Goal: Task Accomplishment & Management: Complete application form

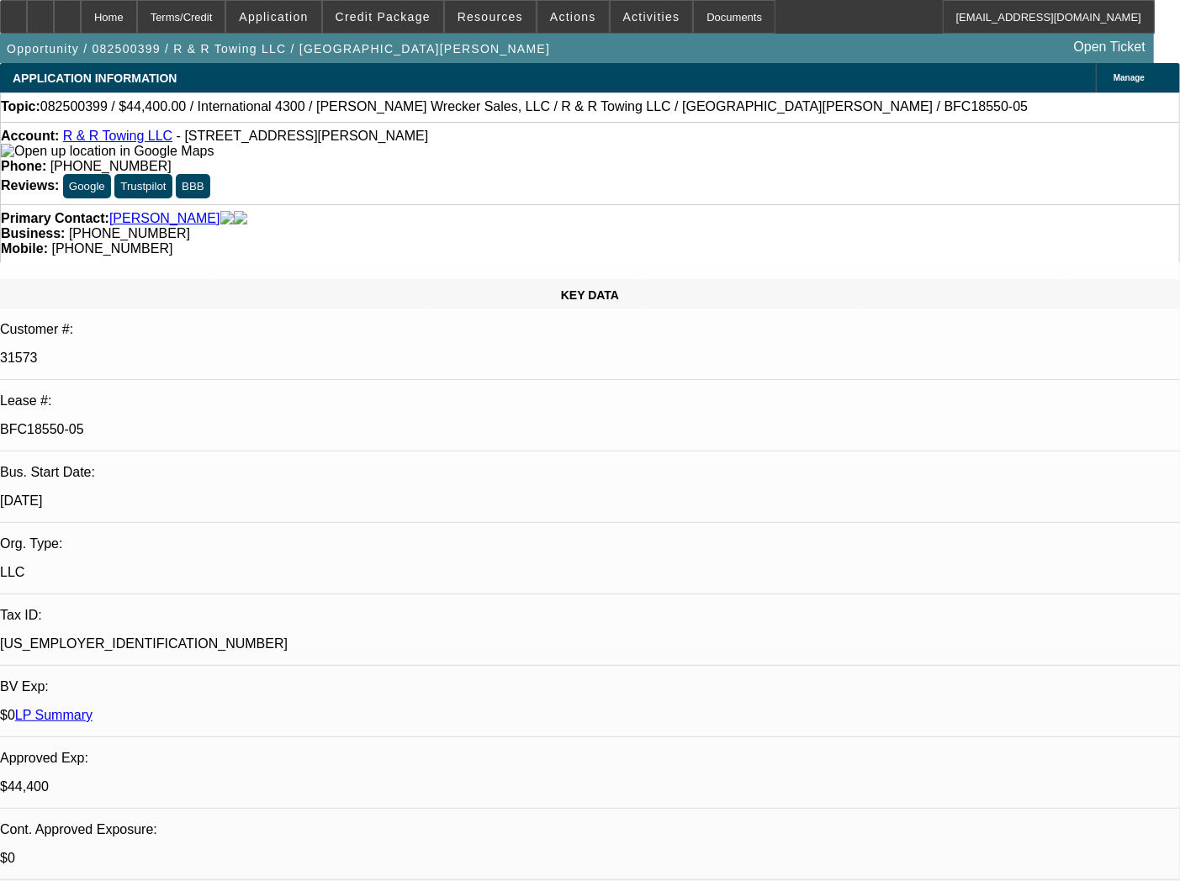
select select "0"
select select "6"
select select "0"
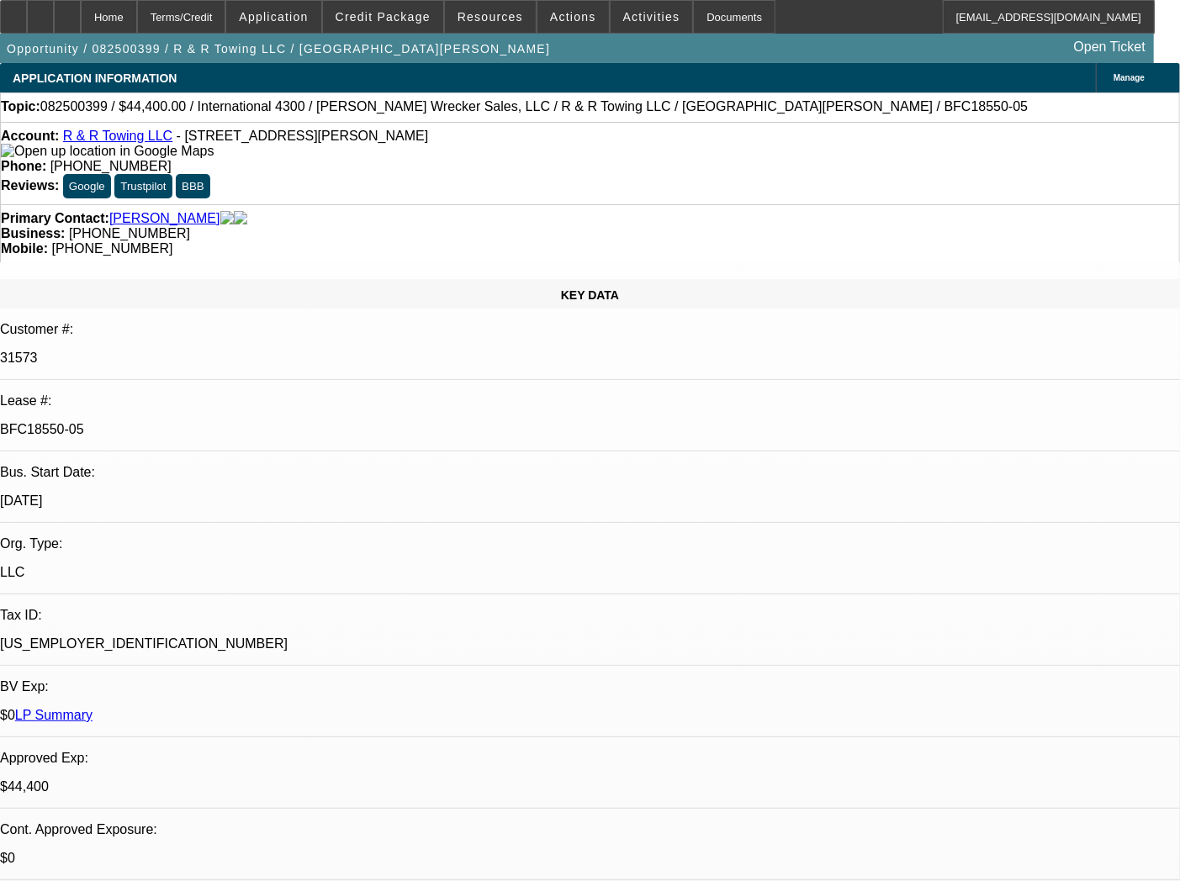
select select "0"
select select "3"
select select "0"
select select "6"
select select "0"
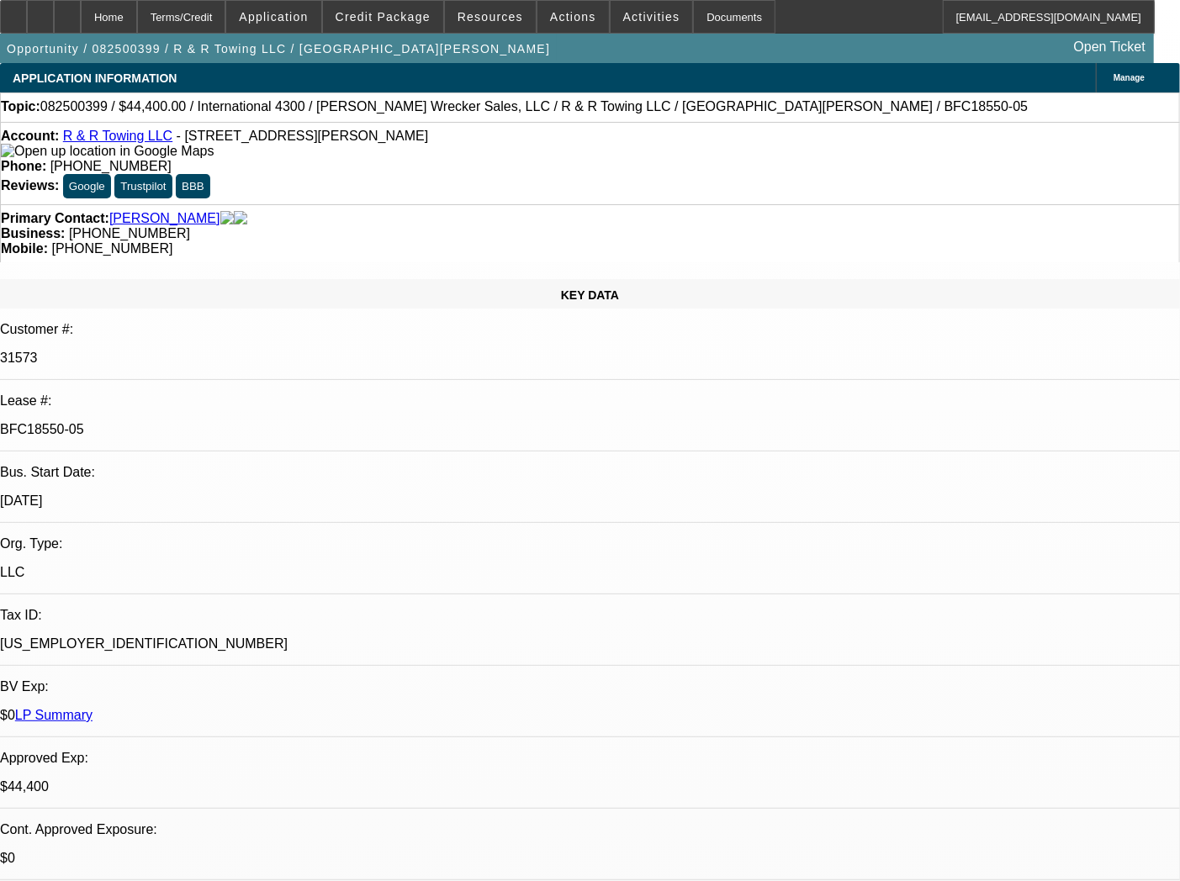
select select "0"
select select "2"
select select "0"
select select "6"
select select "0"
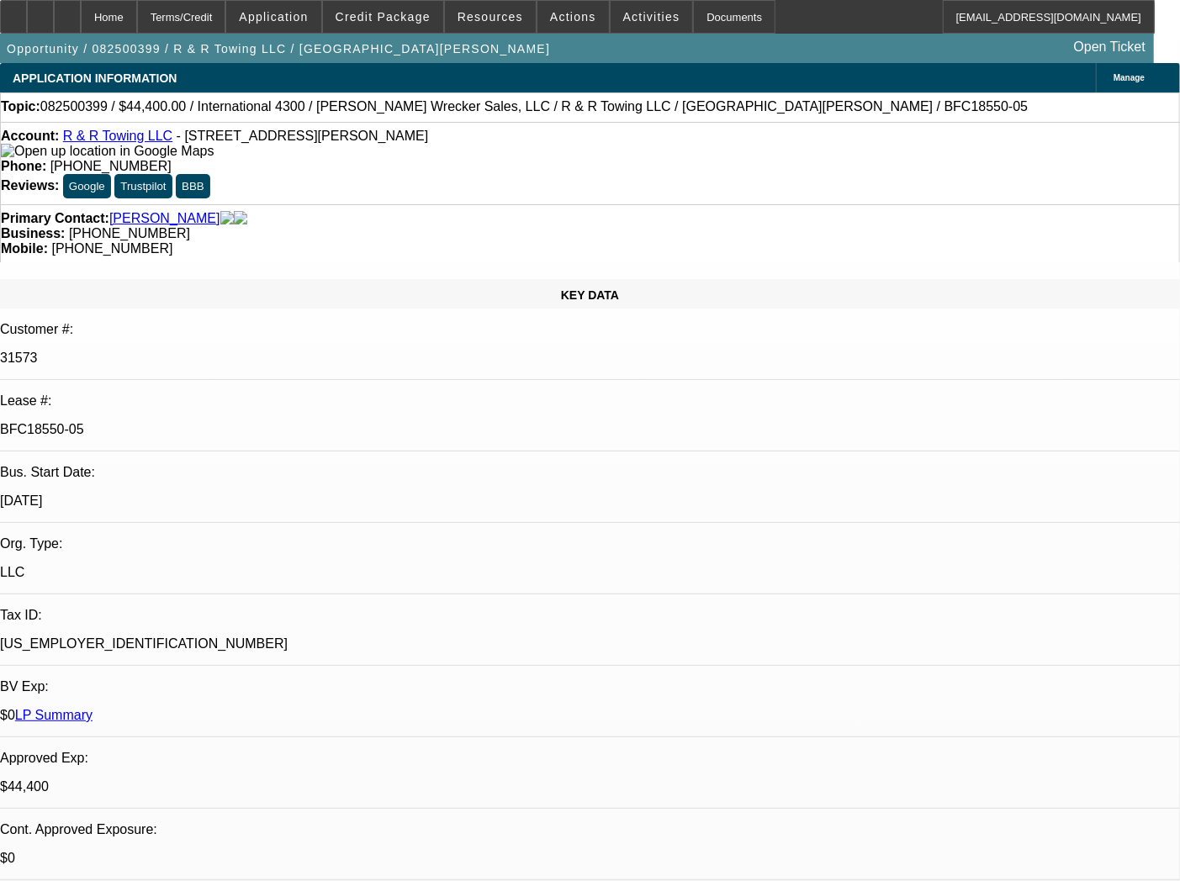
select select "0"
select select "2"
select select "0"
select select "6"
click at [693, 22] on div "Documents" at bounding box center [734, 17] width 82 height 34
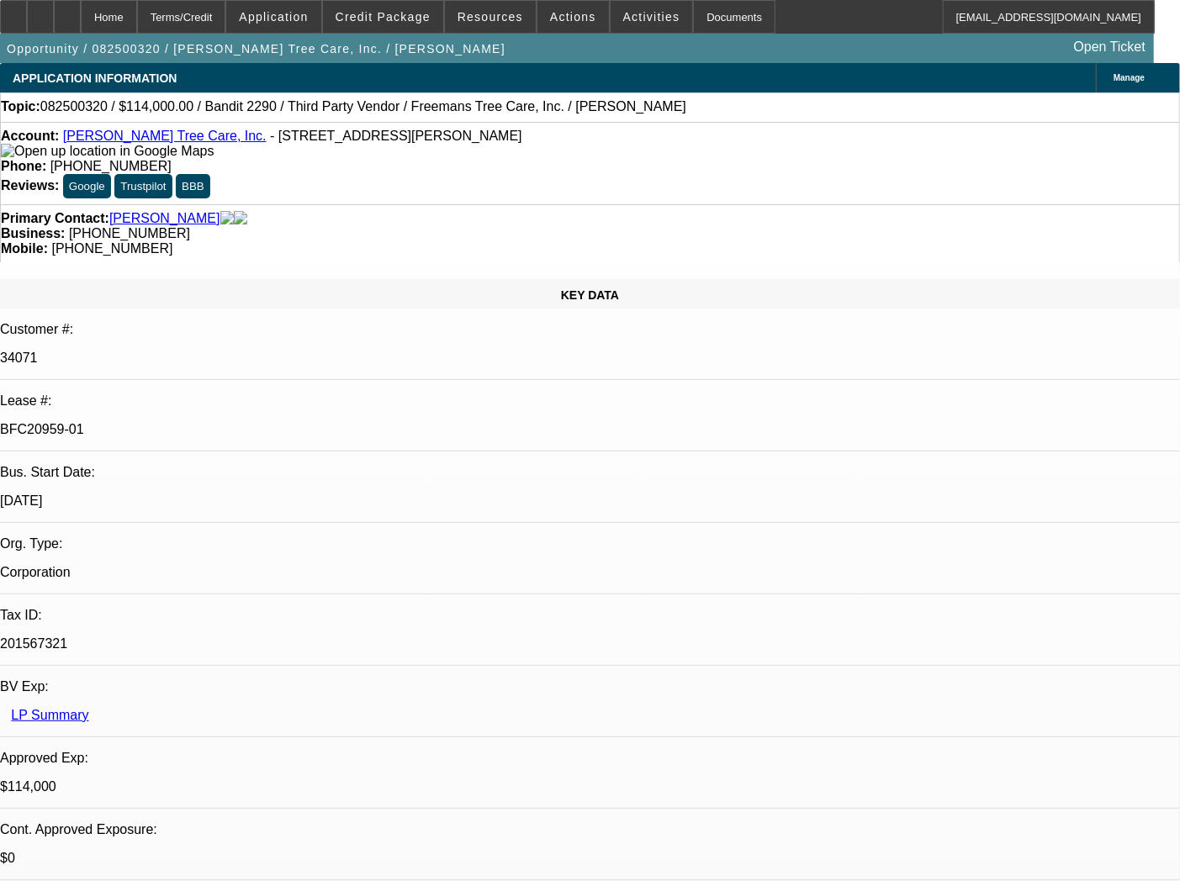
select select "0"
select select "6"
select select "0"
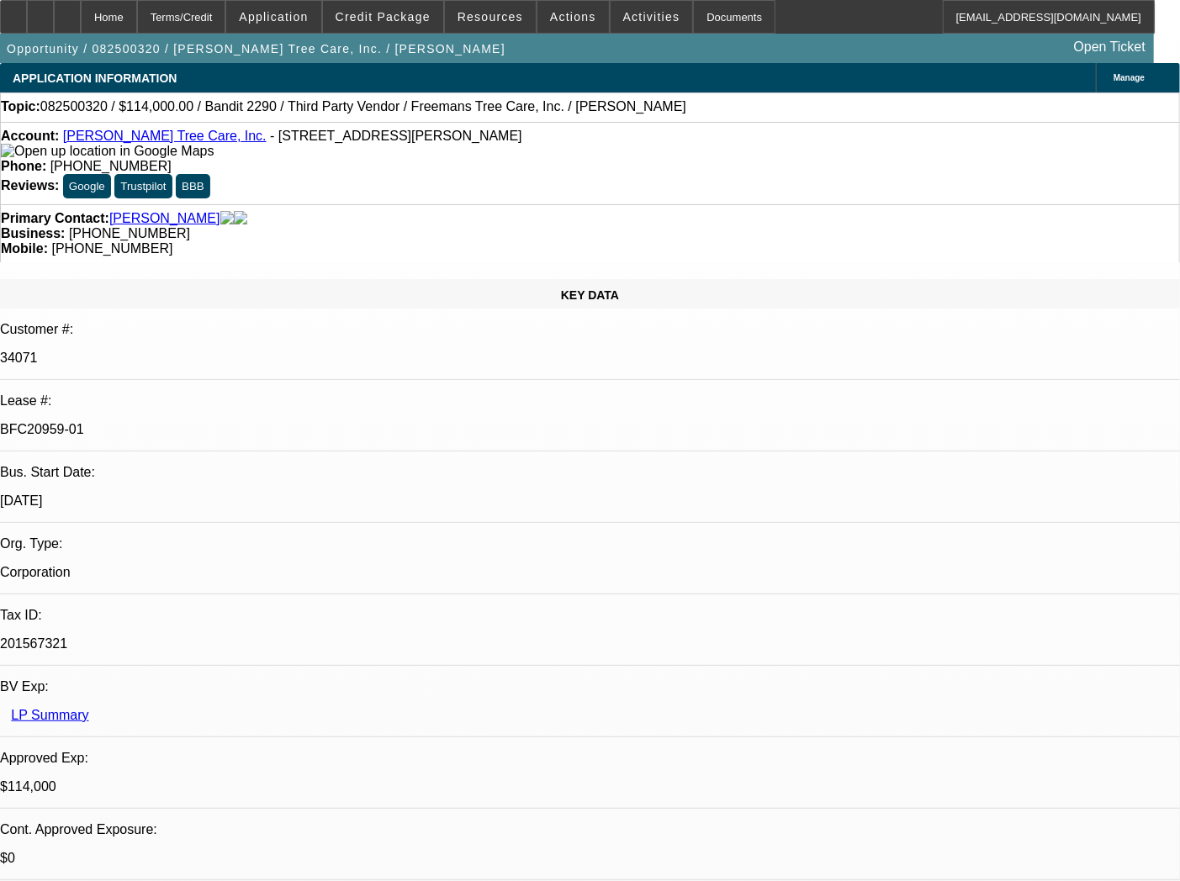
select select "0"
select select "6"
select select "0"
select select "2"
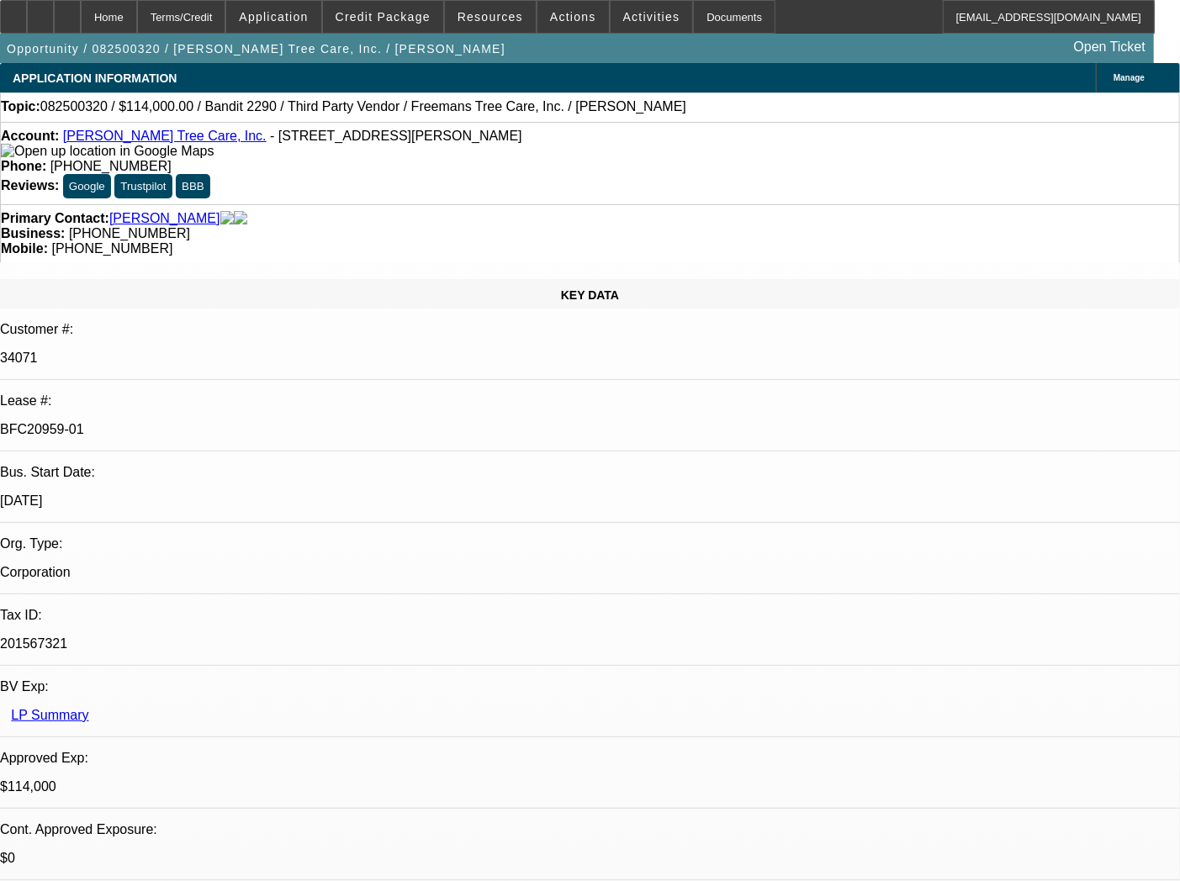
select select "2"
select select "0"
select select "6"
select select "0"
select select "2"
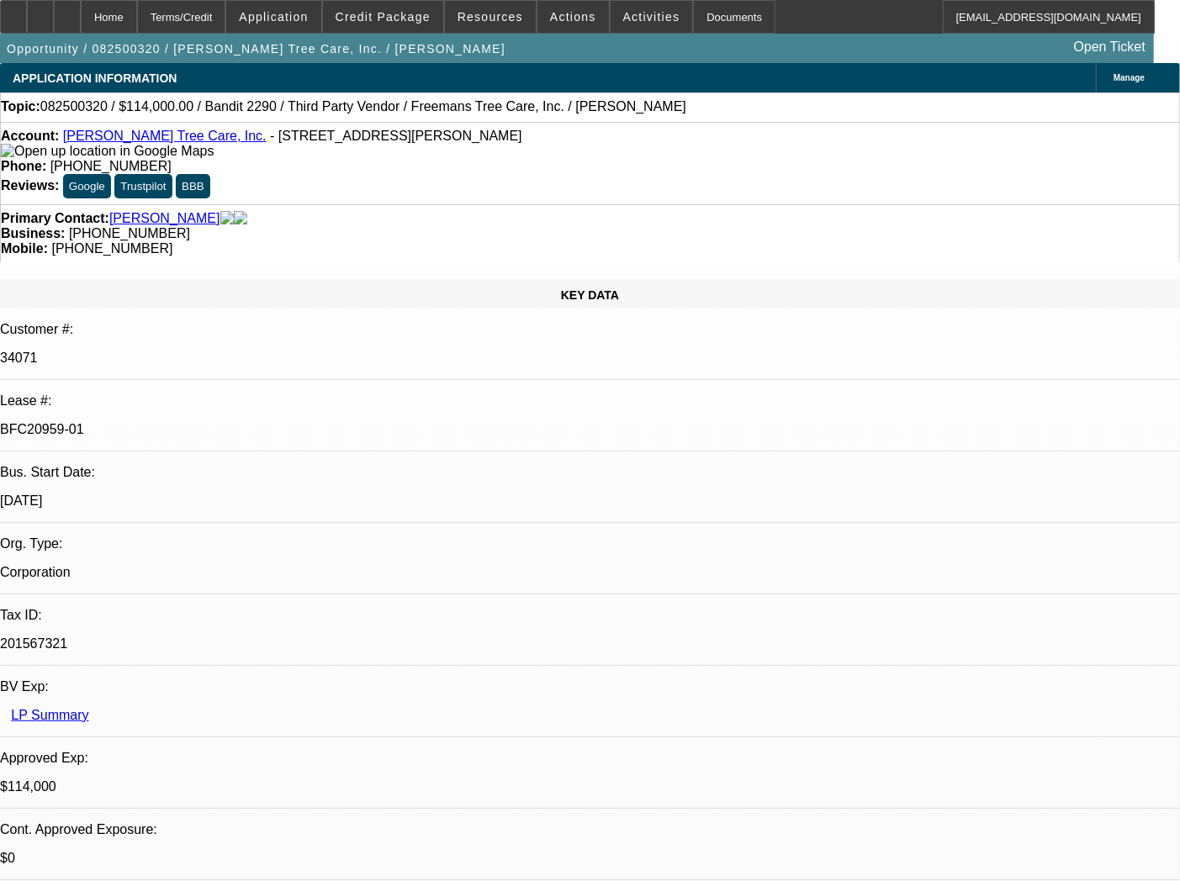
select select "2"
select select "0"
select select "6"
click at [711, 15] on div "Documents" at bounding box center [734, 17] width 82 height 34
